Goal: Information Seeking & Learning: Learn about a topic

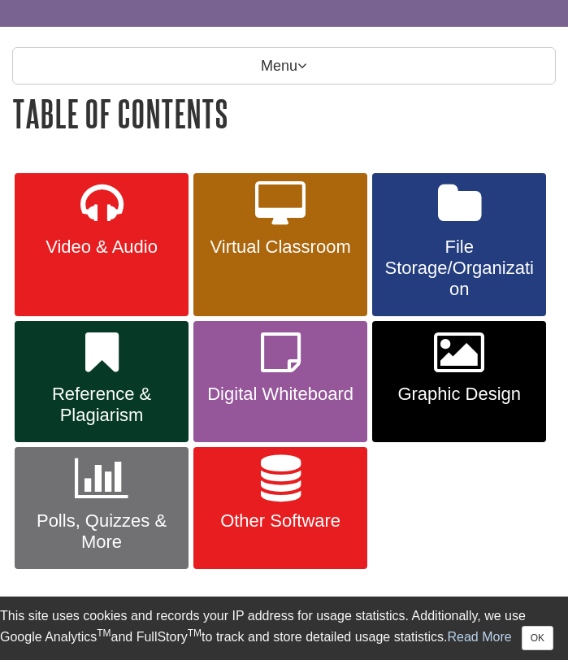
scroll to position [165, 0]
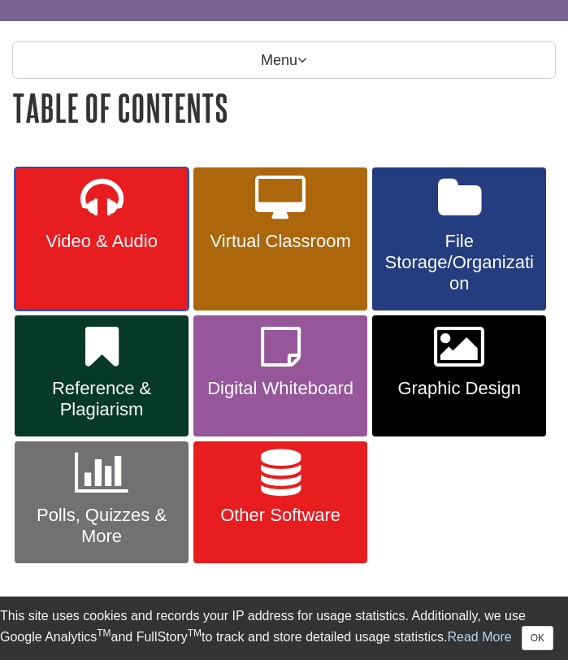
click at [126, 237] on span "Video & Audio" at bounding box center [102, 241] width 150 height 21
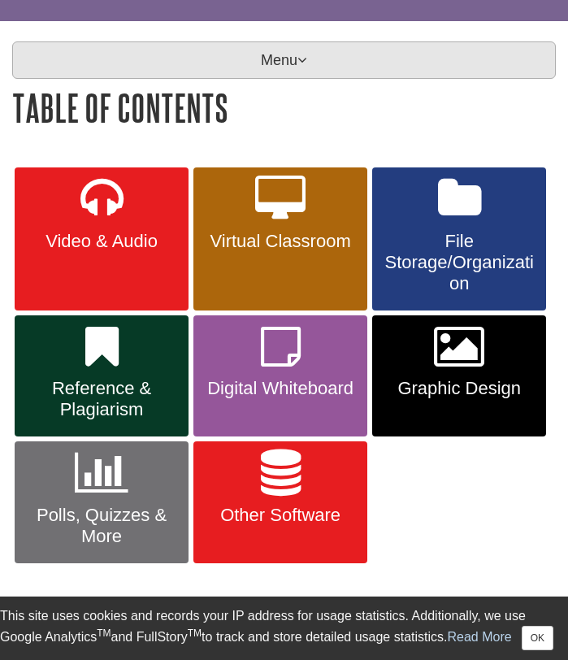
click at [197, 49] on p "Menu" at bounding box center [284, 59] width 544 height 37
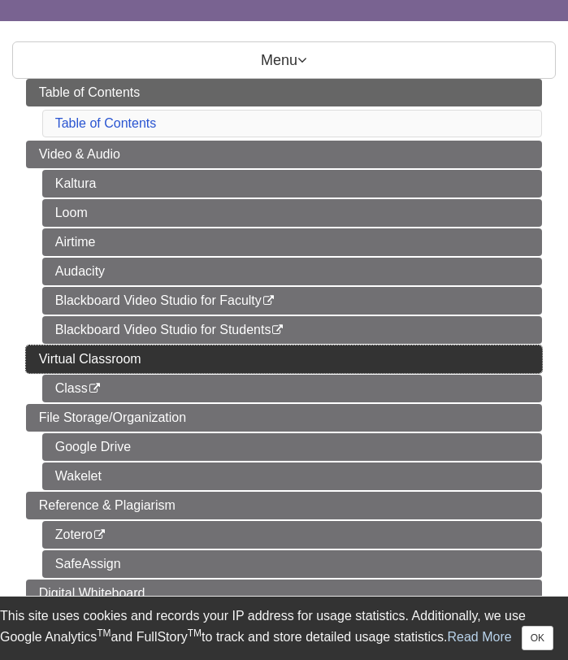
click at [125, 350] on link "Virtual Classroom" at bounding box center [284, 359] width 517 height 28
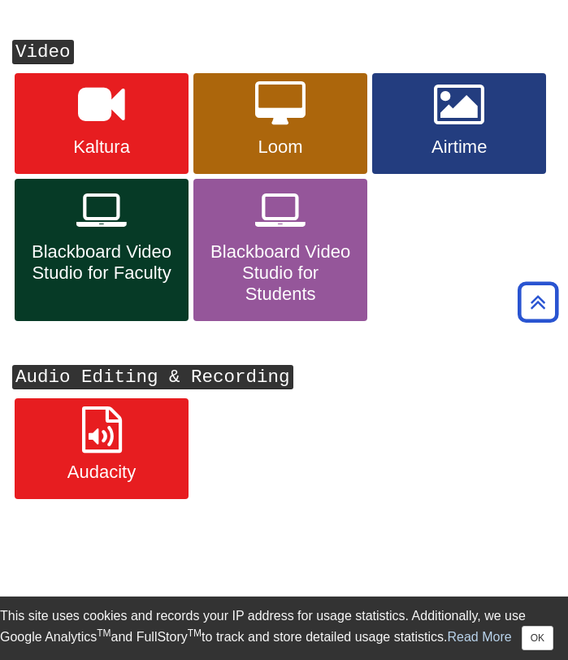
scroll to position [322, 0]
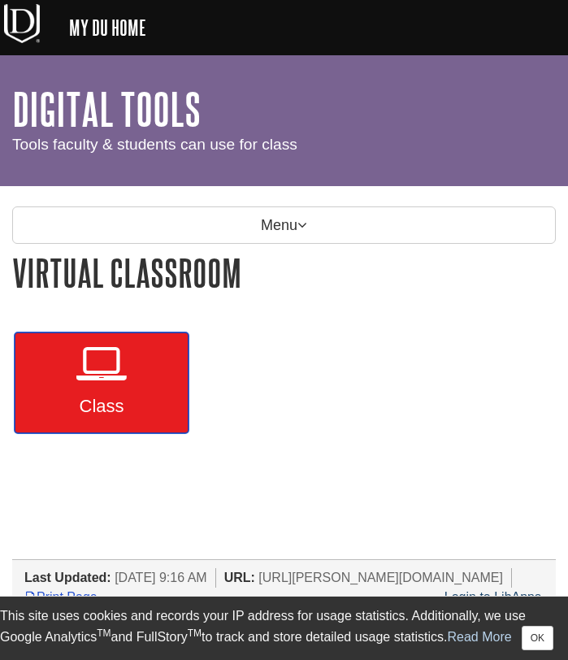
click at [126, 355] on icon at bounding box center [101, 364] width 50 height 47
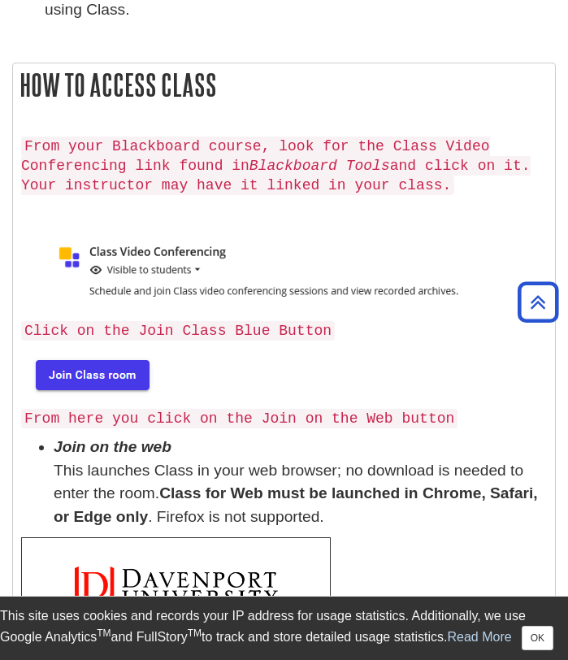
scroll to position [519, 0]
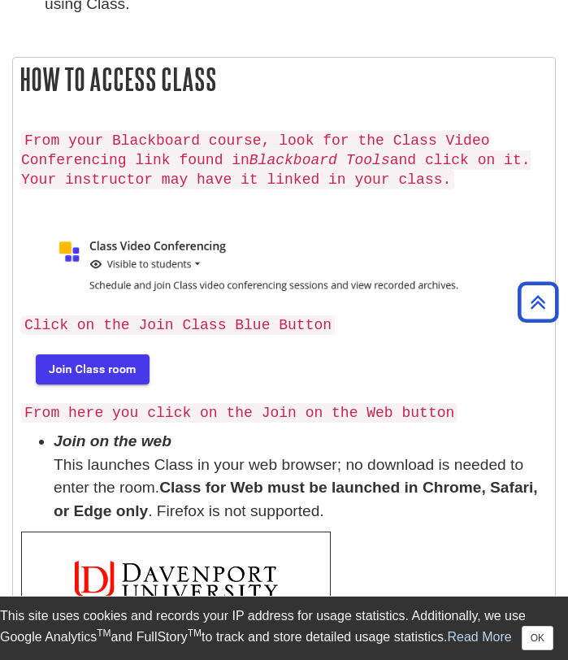
click at [108, 367] on img at bounding box center [91, 368] width 140 height 52
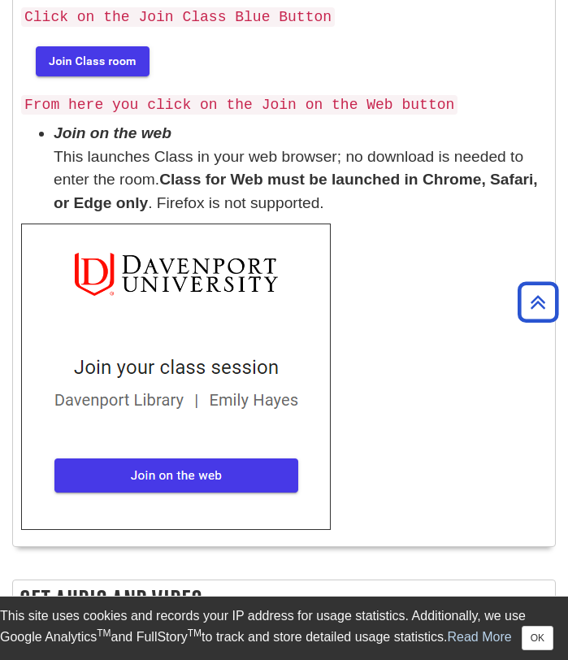
scroll to position [834, 0]
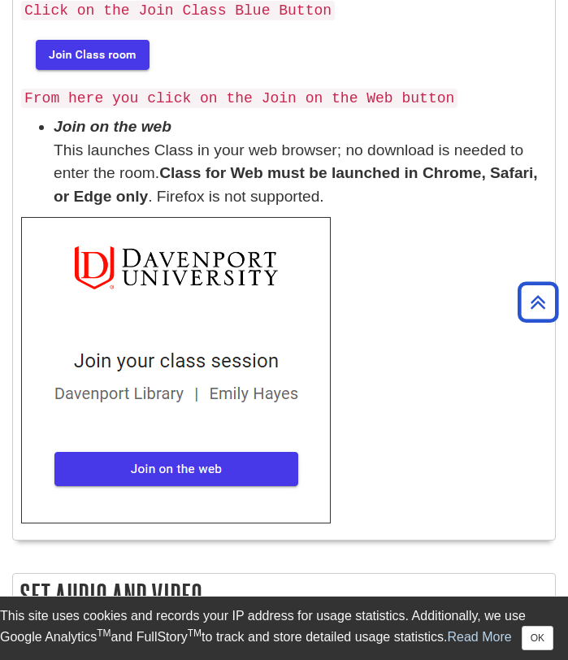
click at [128, 450] on img at bounding box center [176, 370] width 310 height 306
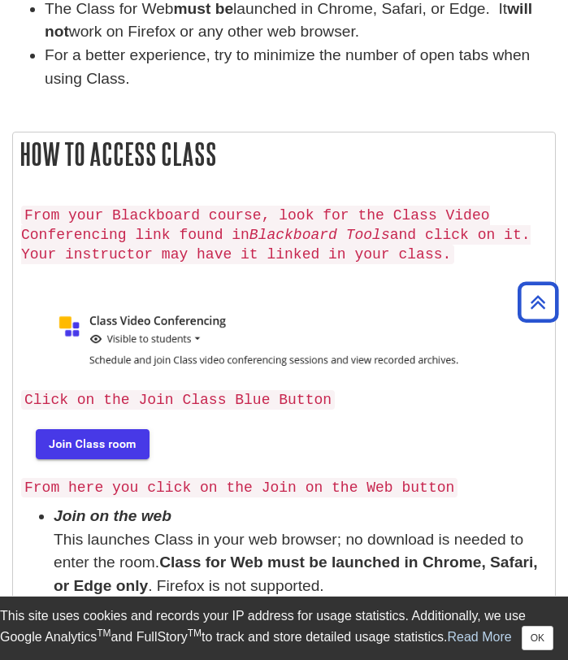
scroll to position [501, 0]
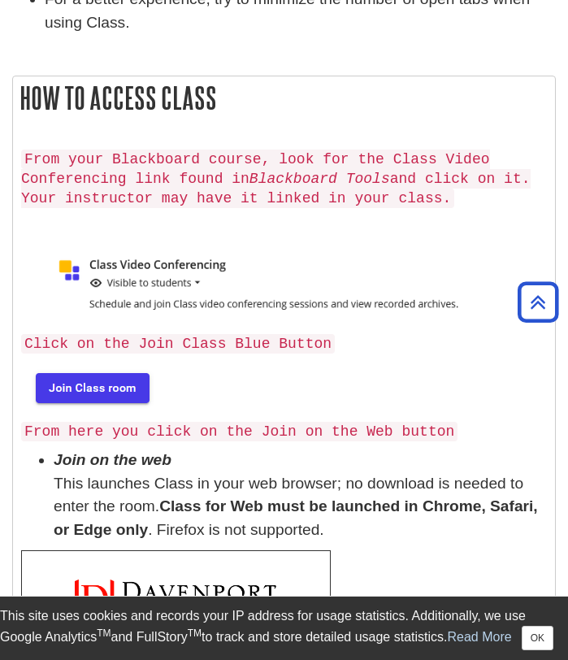
click at [105, 372] on img at bounding box center [91, 387] width 140 height 52
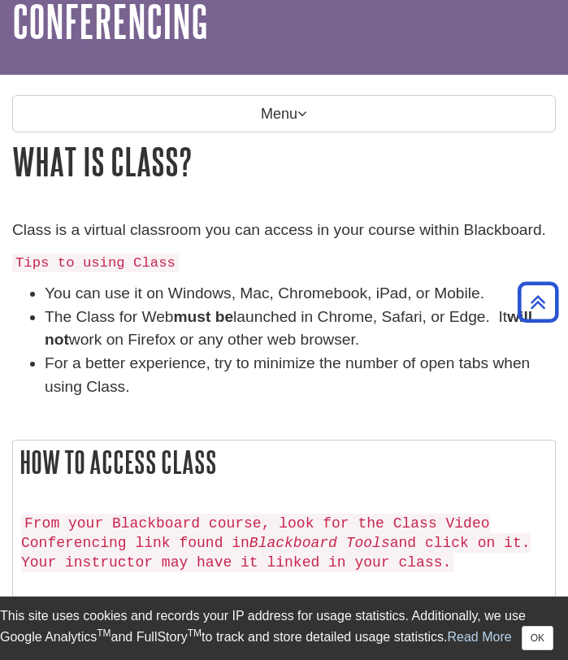
scroll to position [0, 0]
